Goal: Navigation & Orientation: Find specific page/section

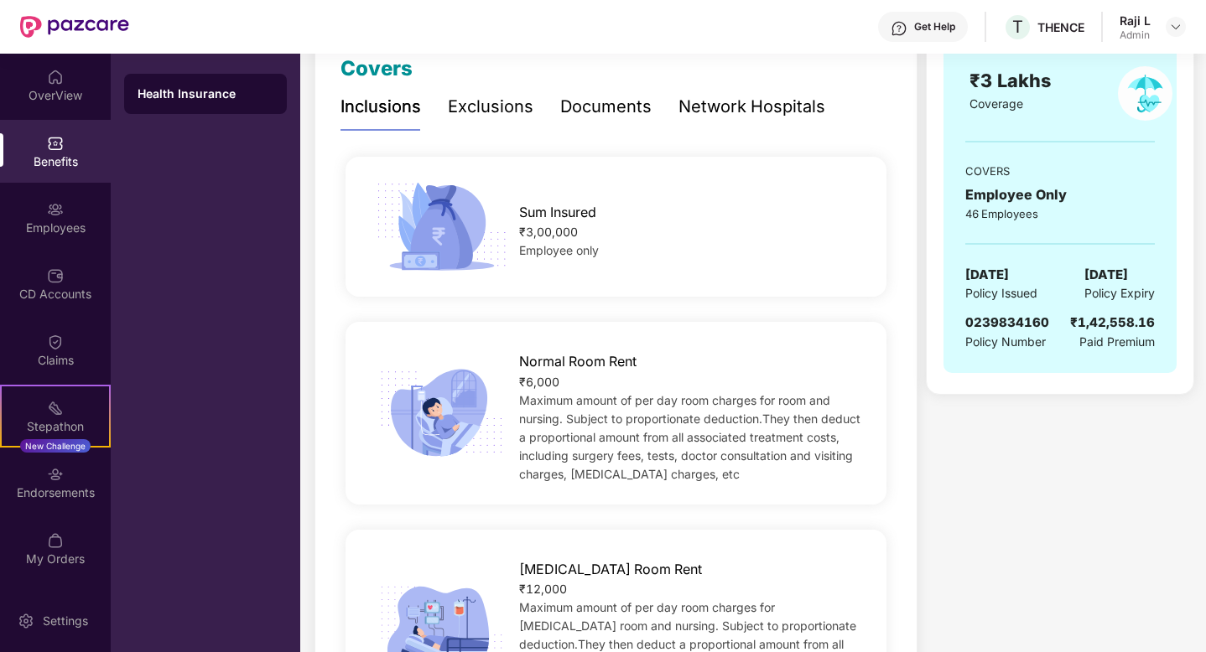
scroll to position [249, 0]
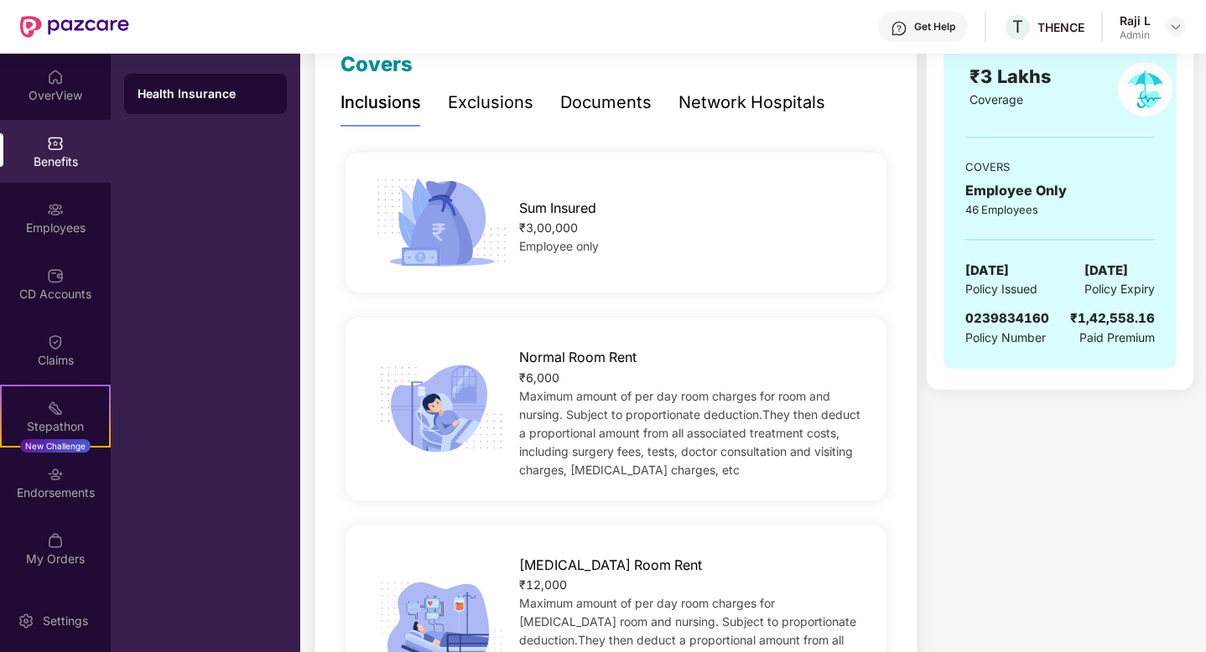
click at [501, 116] on div "Exclusions" at bounding box center [491, 103] width 86 height 26
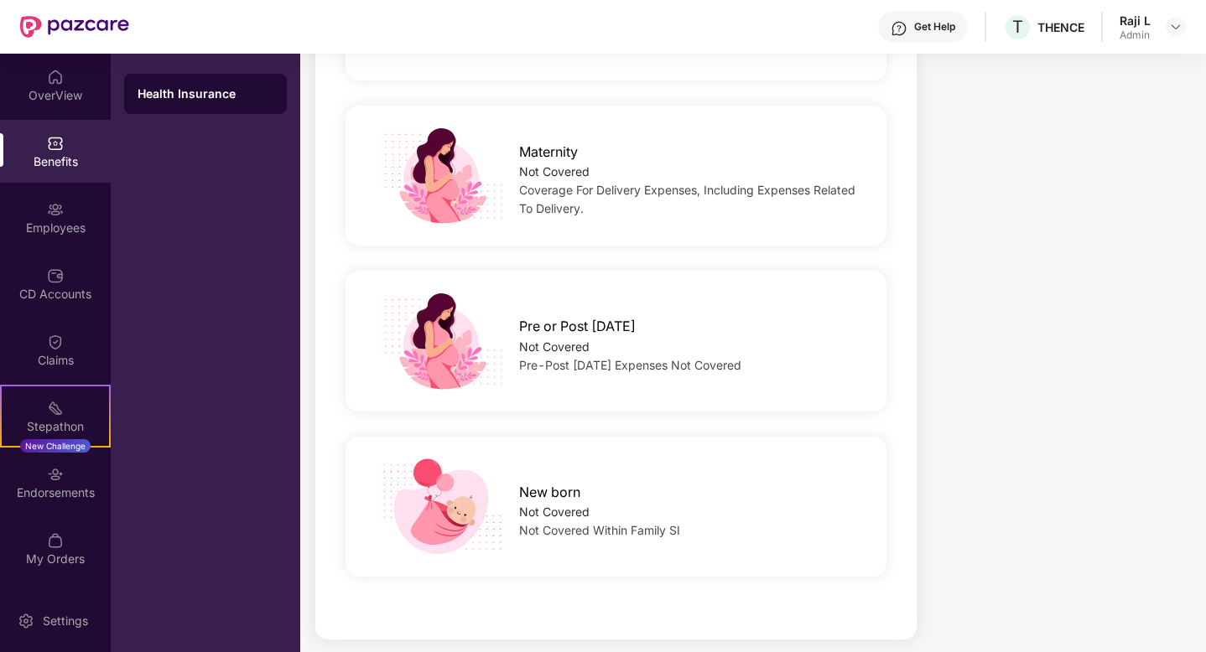
scroll to position [1642, 0]
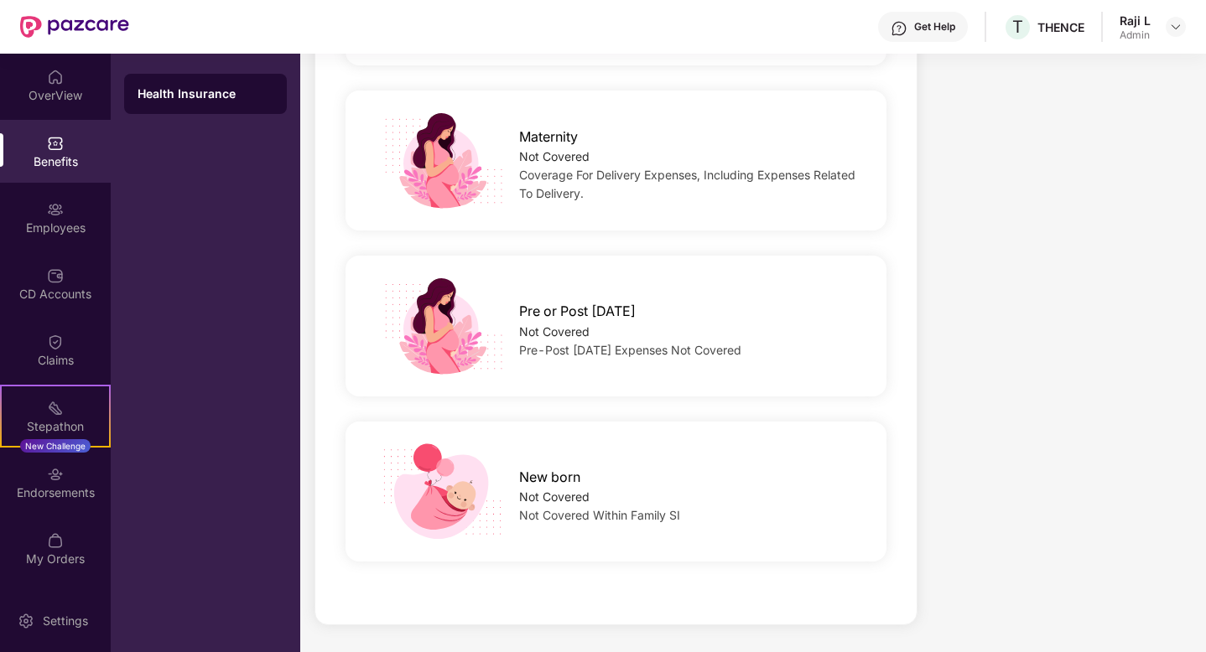
click at [361, 84] on div "Maternity Not Covered Coverage For Delivery Expenses, Including Expenses Relate…" at bounding box center [615, 161] width 551 height 166
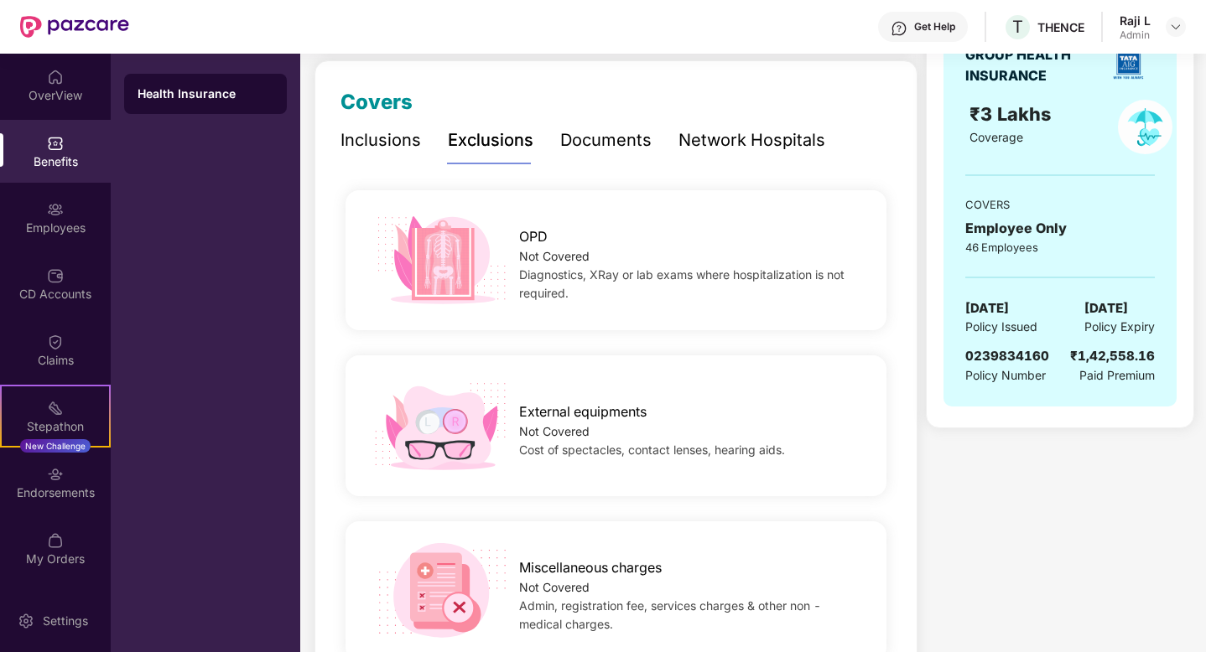
scroll to position [0, 0]
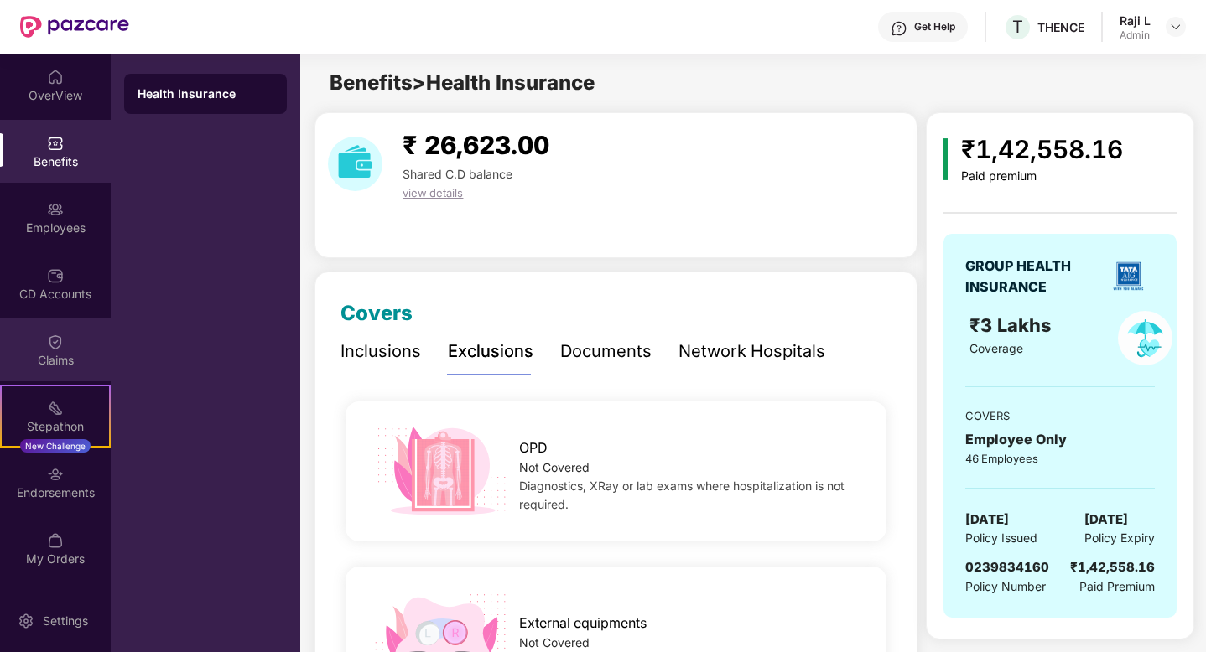
click at [47, 335] on img at bounding box center [55, 342] width 17 height 17
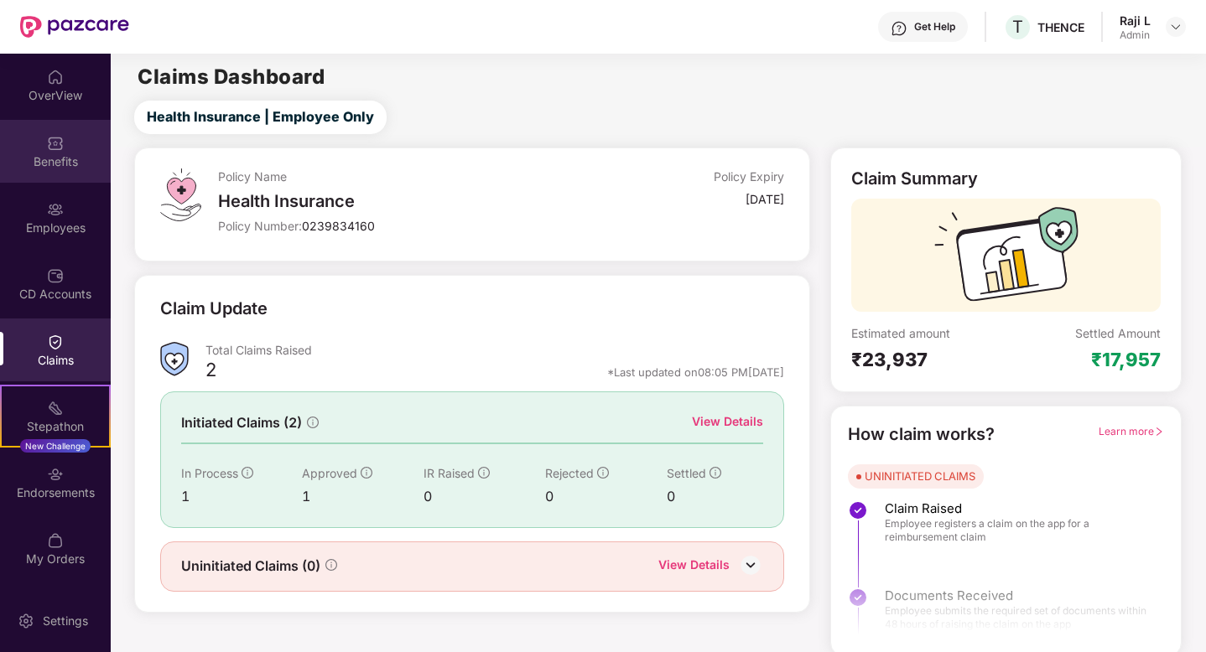
click at [41, 156] on div "Benefits" at bounding box center [55, 161] width 111 height 17
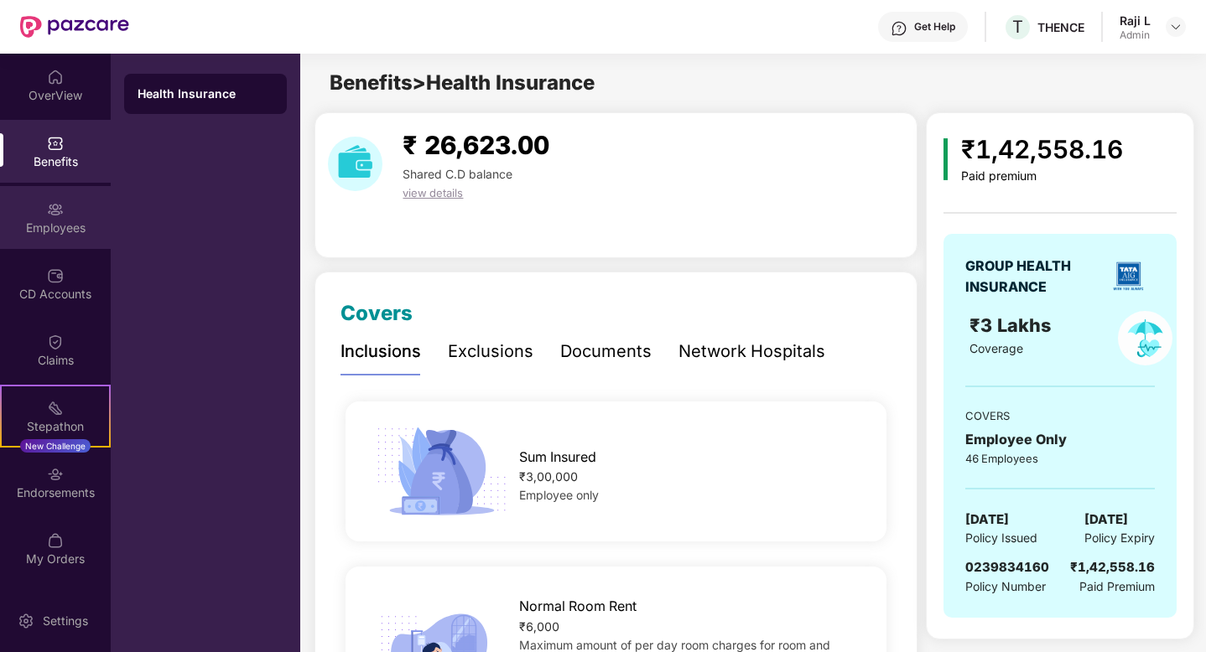
click at [61, 238] on div "Employees" at bounding box center [55, 217] width 111 height 63
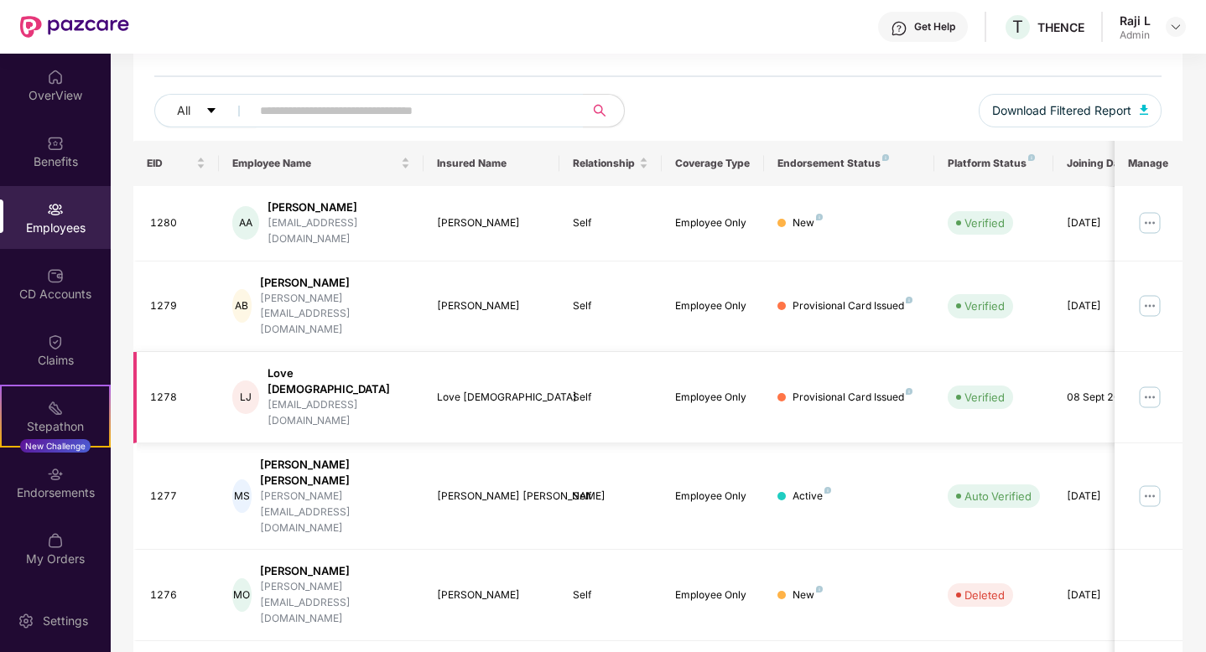
scroll to position [378, 0]
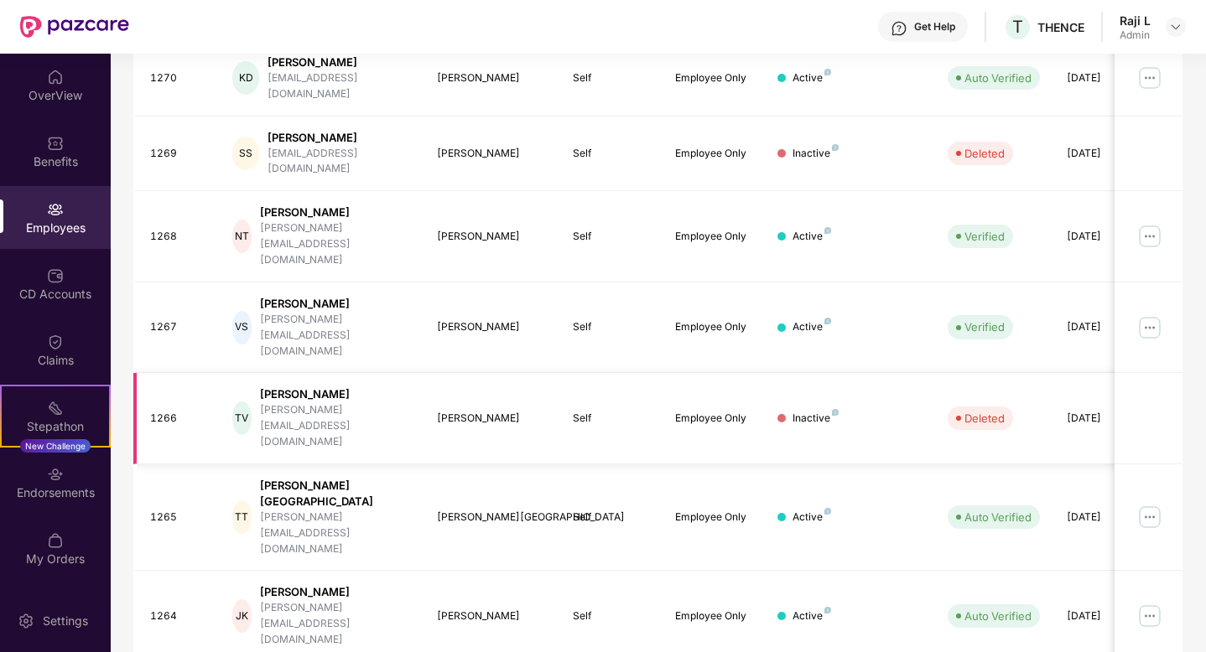
scroll to position [406, 0]
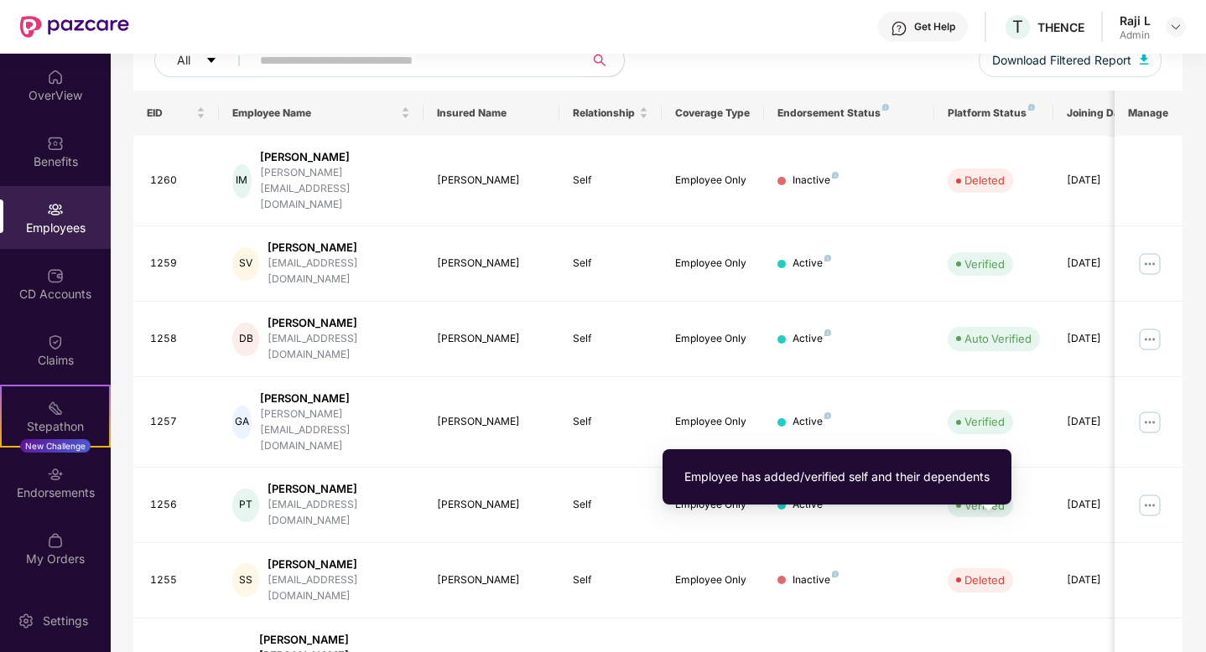
scroll to position [246, 0]
